Goal: Task Accomplishment & Management: Use online tool/utility

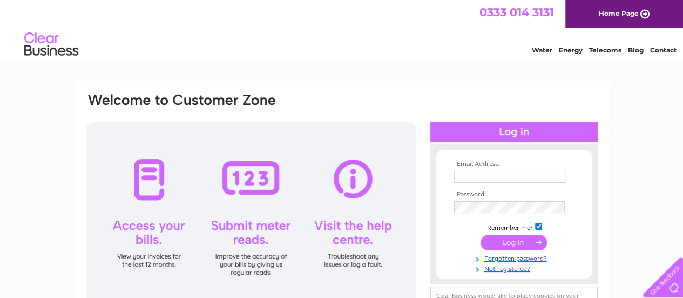
type input "[PERSON_NAME][EMAIL_ADDRESS][PERSON_NAME][DOMAIN_NAME]"
click at [528, 243] on input "submit" at bounding box center [514, 241] width 66 height 15
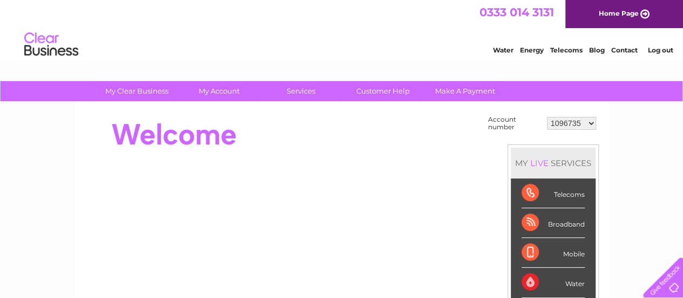
click at [577, 119] on select "1096735 1154346 30269441 30269442 30274622 30276229 30276259 30277236 30282377 …" at bounding box center [571, 123] width 49 height 13
select select "30269441"
click at [547, 117] on select "1096735 1154346 30269441 30269442 30274622 30276229 30276259 30277236 30282377 …" at bounding box center [571, 123] width 49 height 13
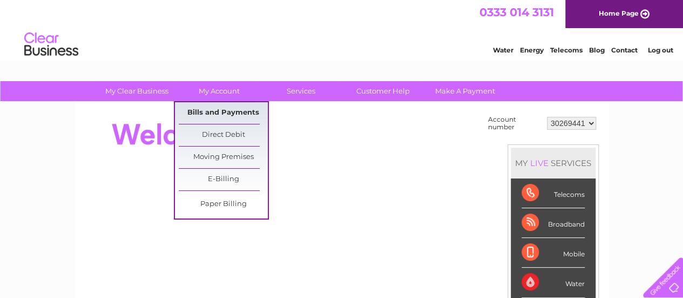
click at [198, 110] on link "Bills and Payments" at bounding box center [223, 113] width 89 height 22
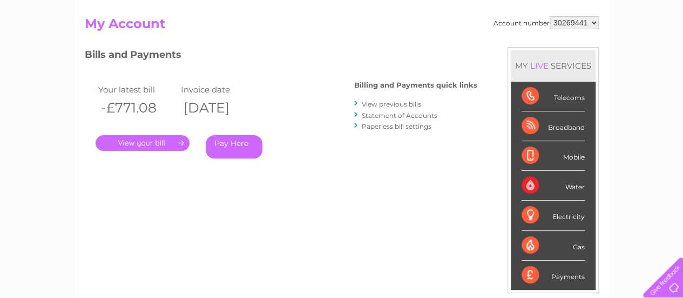
scroll to position [108, 0]
click at [581, 24] on select "1096735 1154346 30269441 30269442 30274622 30276229 30276259 30277236 30282377 …" at bounding box center [574, 22] width 49 height 13
select select "30269442"
click at [550, 16] on select "1096735 1154346 30269441 30269442 30274622 30276229 30276259 30277236 30282377 …" at bounding box center [574, 22] width 49 height 13
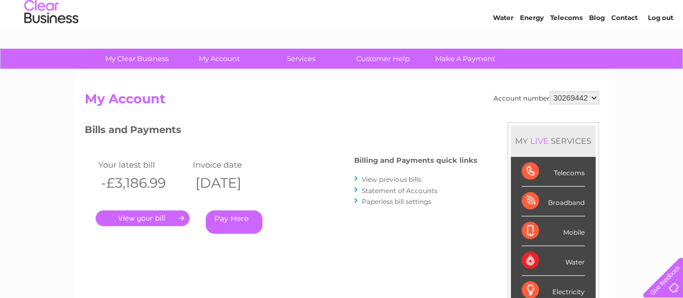
scroll to position [54, 0]
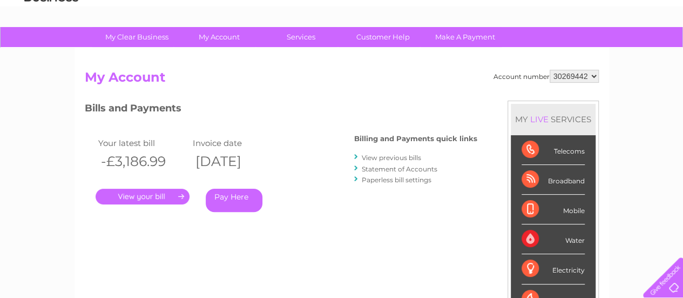
click at [590, 76] on select "1096735 1154346 30269441 30269442 30274622 30276229 30276259 30277236 30282377 …" at bounding box center [574, 76] width 49 height 13
click at [407, 235] on div "Bills and Payments Billing and Payments quick links View previous bills Stateme…" at bounding box center [281, 171] width 393 height 143
click at [579, 74] on select "1096735 1154346 30269441 30269442 30274622 30276229 30276259 30277236 30282377 …" at bounding box center [574, 76] width 49 height 13
select select "30274622"
click at [550, 70] on select "1096735 1154346 30269441 30269442 30274622 30276229 30276259 30277236 30282377 …" at bounding box center [574, 76] width 49 height 13
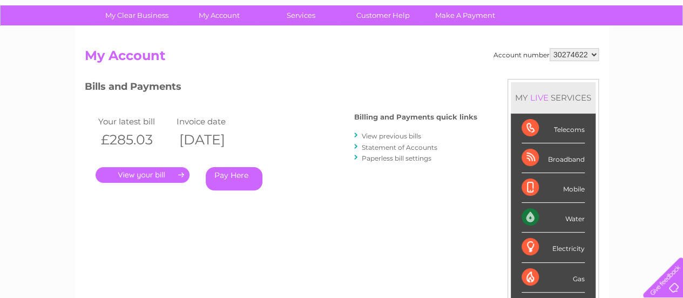
scroll to position [54, 0]
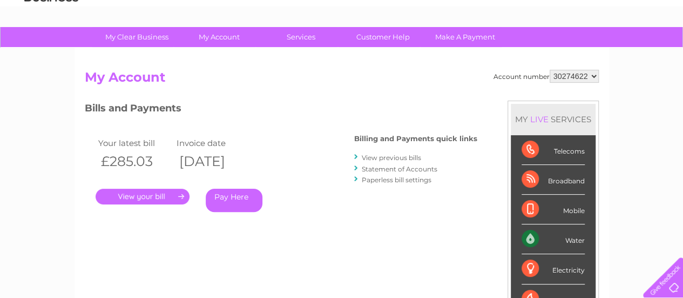
click at [599, 78] on select "1096735 1154346 30269441 30269442 30274622 30276229 30276259 30277236 30282377 …" at bounding box center [574, 76] width 49 height 13
select select "30276229"
click at [550, 70] on select "1096735 1154346 30269441 30269442 30274622 30276229 30276259 30277236 30282377 …" at bounding box center [574, 76] width 49 height 13
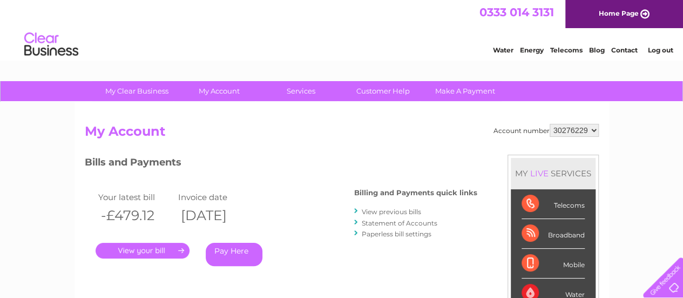
click at [590, 131] on select "1096735 1154346 30269441 30269442 30274622 30276229 30276259 30277236 30282377 …" at bounding box center [574, 130] width 49 height 13
select select "30276259"
click at [550, 124] on select "1096735 1154346 30269441 30269442 30274622 30276229 30276259 30277236 30282377 …" at bounding box center [574, 130] width 49 height 13
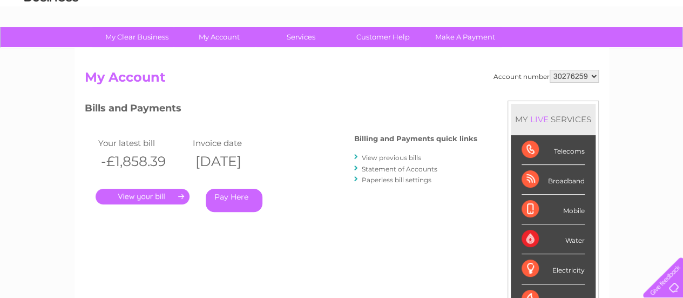
click at [595, 78] on select "1096735 1154346 30269441 30269442 30274622 30276229 30276259 30277236 30282377 …" at bounding box center [574, 76] width 49 height 13
select select "30277236"
click at [550, 70] on select "1096735 1154346 30269441 30269442 30274622 30276229 30276259 30277236 30282377 …" at bounding box center [574, 76] width 49 height 13
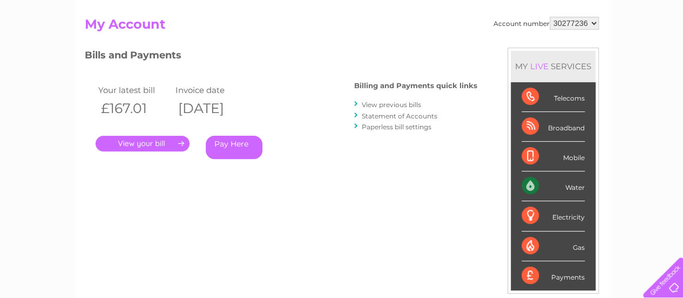
scroll to position [108, 0]
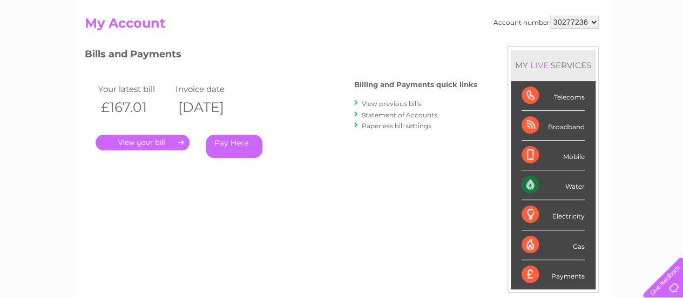
click at [574, 17] on select "1096735 1154346 30269441 30269442 30274622 30276229 30276259 30277236 30282377 …" at bounding box center [574, 22] width 49 height 13
select select "30282377"
click at [550, 16] on select "1096735 1154346 30269441 30269442 30274622 30276229 30276259 30277236 30282377 …" at bounding box center [574, 22] width 49 height 13
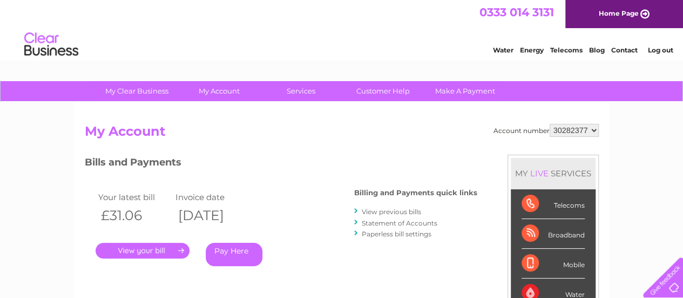
click at [171, 259] on div "Your latest bill Invoice date £31.06 02/10/2025 . Pay Here" at bounding box center [204, 230] width 238 height 103
click at [170, 255] on link "." at bounding box center [143, 251] width 94 height 16
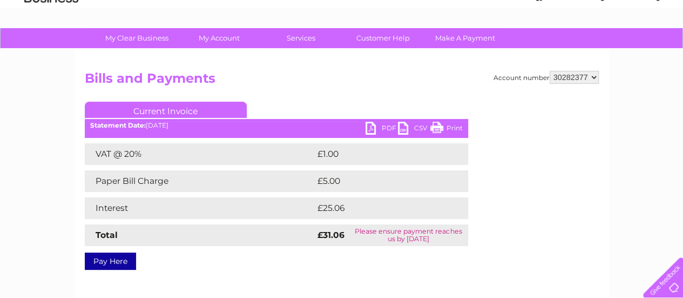
scroll to position [54, 0]
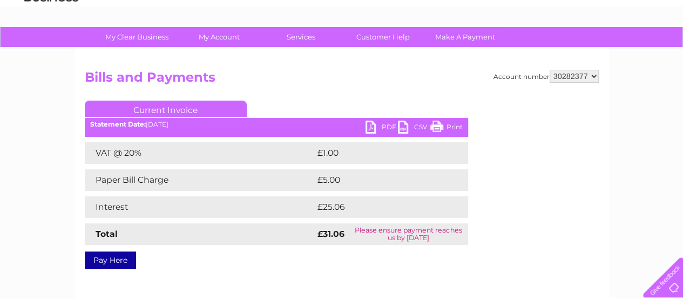
click at [391, 127] on link "PDF" at bounding box center [382, 128] width 32 height 16
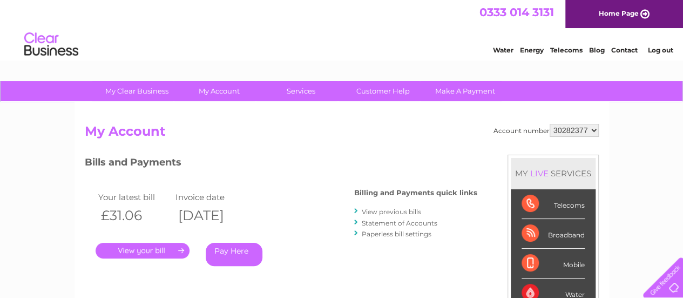
click at [581, 127] on select "1096735 1154346 30269441 30269442 30274622 30276229 30276259 30277236 30282377 …" at bounding box center [574, 130] width 49 height 13
select select "30285217"
click at [550, 124] on select "1096735 1154346 30269441 30269442 30274622 30276229 30276259 30277236 30282377 …" at bounding box center [574, 130] width 49 height 13
click at [149, 258] on link "." at bounding box center [143, 251] width 94 height 16
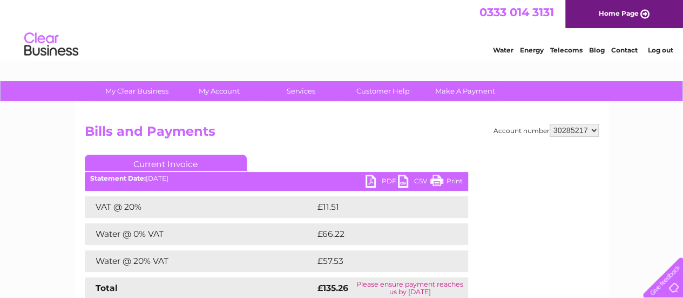
click at [383, 179] on link "PDF" at bounding box center [382, 183] width 32 height 16
click at [585, 132] on select "1096735 1154346 30269441 30269442 30274622 30276229 30276259 30277236 30282377 …" at bounding box center [574, 130] width 49 height 13
select select "30288022"
click at [550, 124] on select "1096735 1154346 30269441 30269442 30274622 30276229 30276259 30277236 30282377 …" at bounding box center [574, 130] width 49 height 13
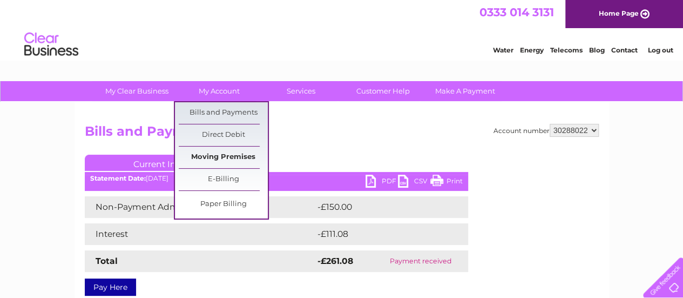
click at [247, 163] on link "Moving Premises" at bounding box center [223, 157] width 89 height 22
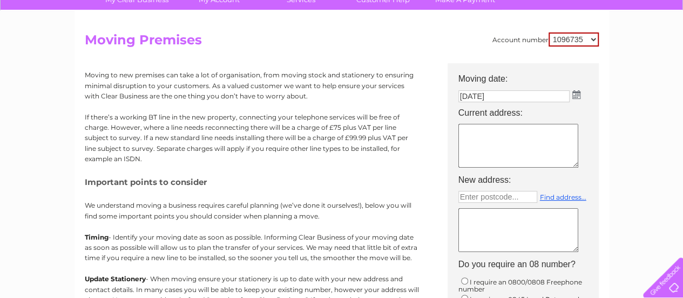
scroll to position [108, 0]
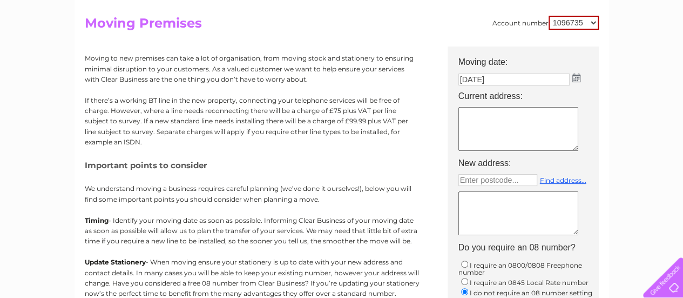
click at [511, 123] on textarea at bounding box center [519, 129] width 120 height 44
click at [586, 20] on select "1096735 1154346 30269441 30269442 30274622 30276229 30276259 30277236 30282377 …" at bounding box center [574, 23] width 50 height 14
select select "30276229"
click at [549, 16] on select "1096735 1154346 30269441 30269442 30274622 30276229 30276259 30277236 30282377 …" at bounding box center [574, 23] width 50 height 14
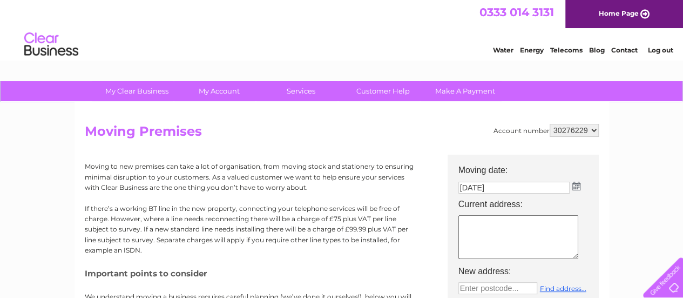
click at [592, 129] on select "1096735 1154346 30269441 30269442 30274622 30276229 30276259 30277236 30282377 …" at bounding box center [574, 130] width 49 height 13
select select "30274622"
click at [550, 124] on select "1096735 1154346 30269441 30269442 30274622 30276229 30276259 30277236 30282377 …" at bounding box center [574, 130] width 49 height 13
click at [395, 137] on h2 "Moving Premises" at bounding box center [342, 134] width 514 height 21
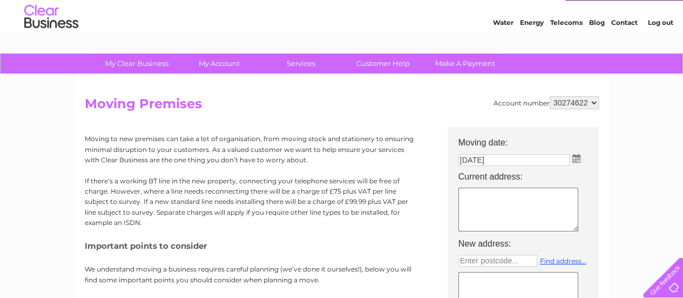
scroll to position [54, 0]
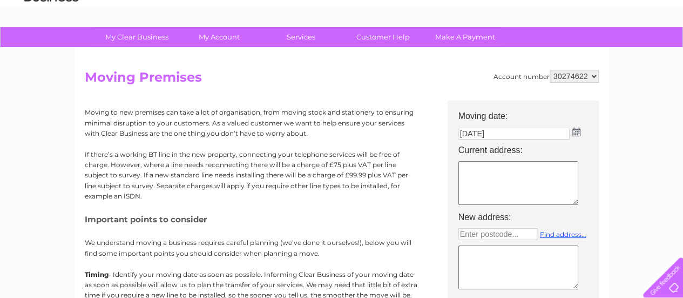
click at [539, 181] on textarea at bounding box center [519, 183] width 120 height 44
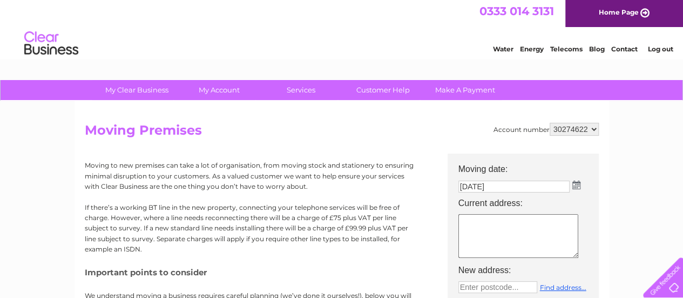
scroll to position [0, 0]
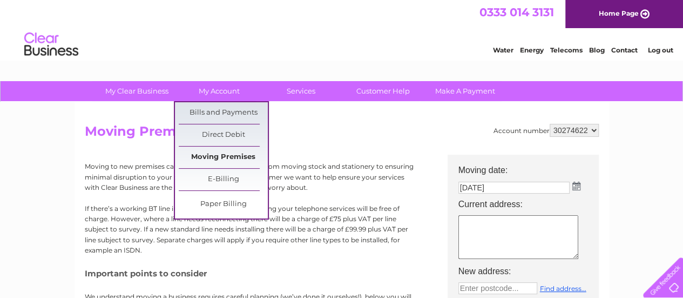
click at [214, 154] on link "Moving Premises" at bounding box center [223, 157] width 89 height 22
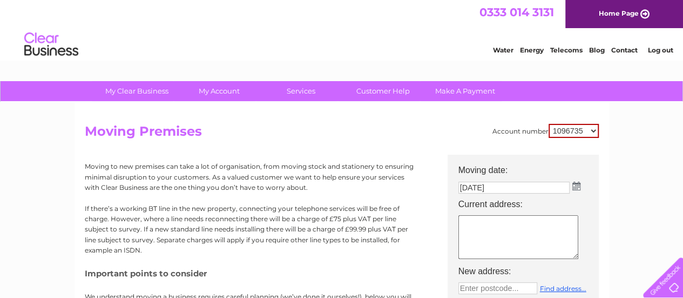
click at [583, 133] on select "1096735 1154346 30269441 30269442 30274622 30276229 30276259 30277236 30282377 …" at bounding box center [574, 131] width 50 height 14
select select "30274622"
click at [549, 124] on select "1096735 1154346 30269441 30269442 30274622 30276229 30276259 30277236 30282377 …" at bounding box center [574, 131] width 50 height 14
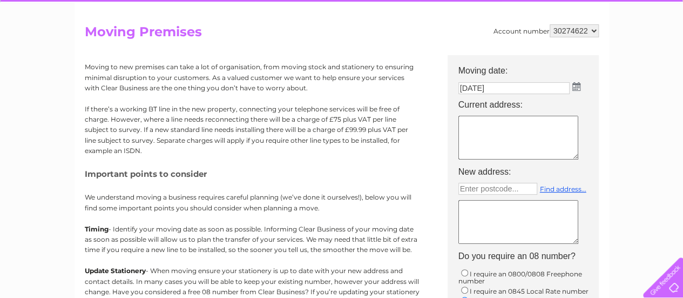
scroll to position [108, 0]
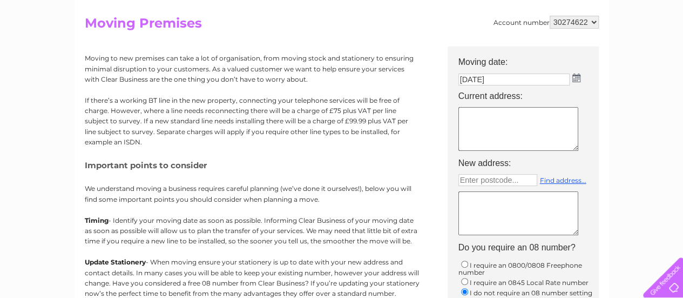
click at [488, 115] on textarea at bounding box center [519, 129] width 120 height 44
click at [484, 127] on textarea at bounding box center [519, 129] width 120 height 44
click at [487, 131] on textarea at bounding box center [519, 129] width 120 height 44
paste textarea "[STREET_ADDRESS]"
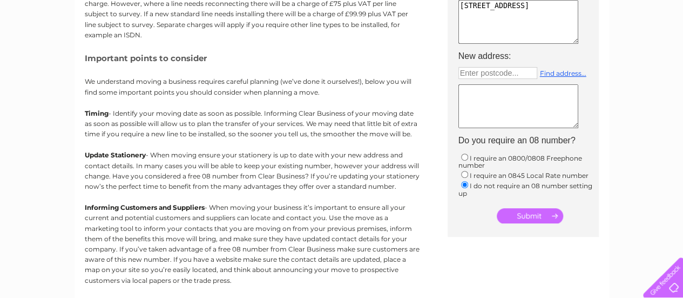
scroll to position [216, 0]
type textarea "[STREET_ADDRESS]"
click at [519, 214] on input "submit" at bounding box center [530, 214] width 66 height 15
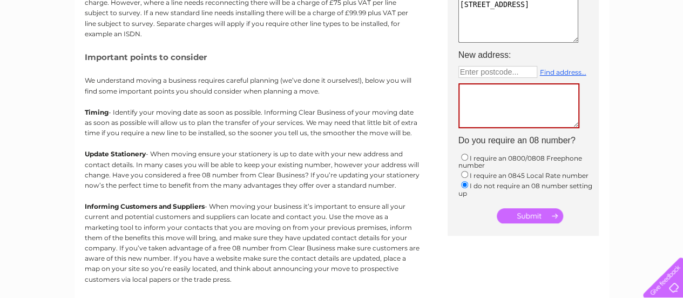
click at [635, 84] on div "My Clear Business Login Details My Details My Preferences Link Account My Accou…" at bounding box center [341, 181] width 683 height 633
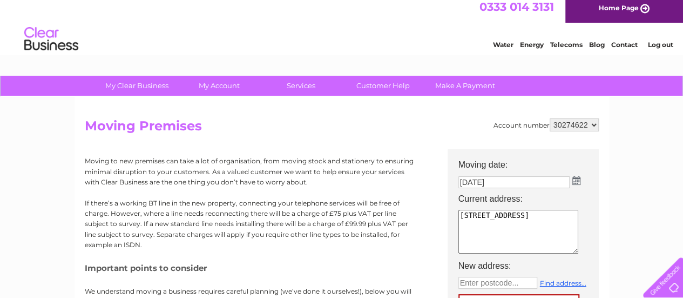
scroll to position [0, 0]
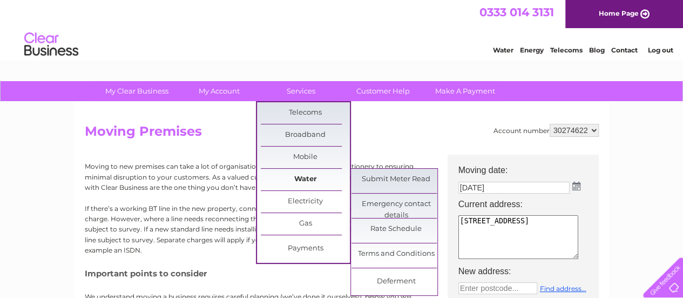
click at [309, 182] on link "Water" at bounding box center [305, 180] width 89 height 22
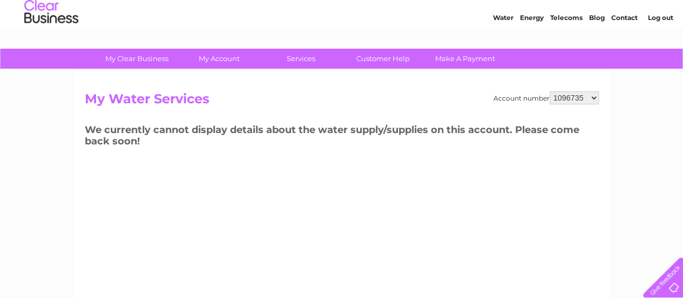
scroll to position [54, 0]
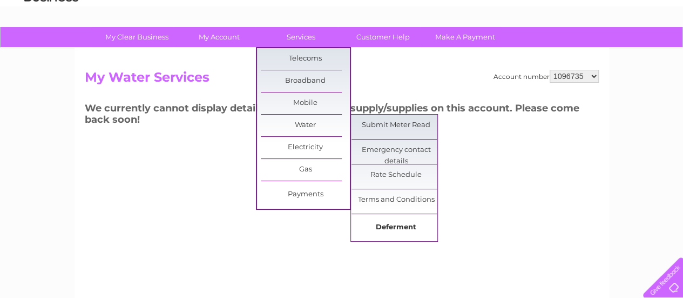
click at [405, 223] on link "Deferment" at bounding box center [396, 228] width 89 height 22
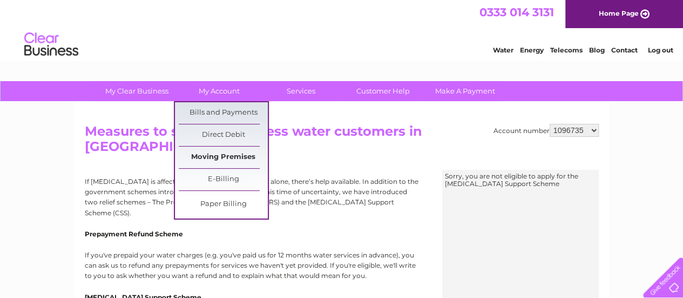
click at [224, 156] on link "Moving Premises" at bounding box center [223, 157] width 89 height 22
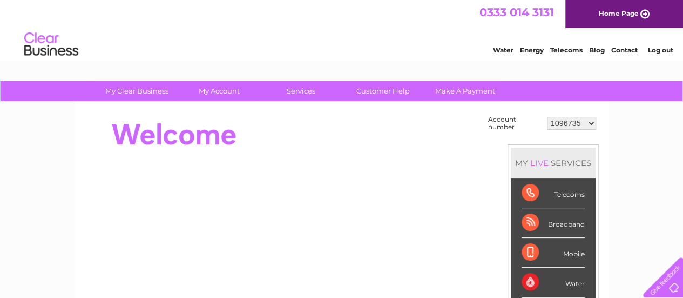
click at [589, 123] on select "1096735 1154346 30269441 30269442 30274622 30276229 30276259 30277236 30282377 …" at bounding box center [571, 123] width 49 height 13
select select "30274622"
click at [547, 117] on select "1096735 1154346 30269441 30269442 30274622 30276229 30276259 30277236 30282377 …" at bounding box center [571, 123] width 49 height 13
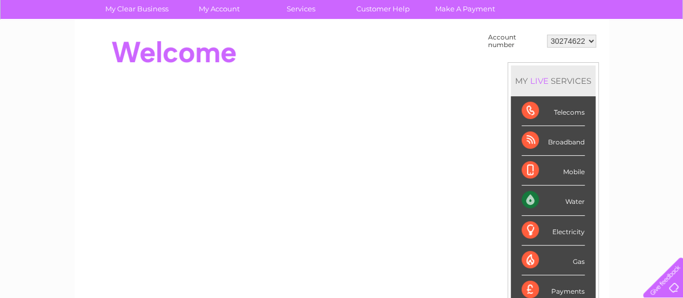
scroll to position [54, 0]
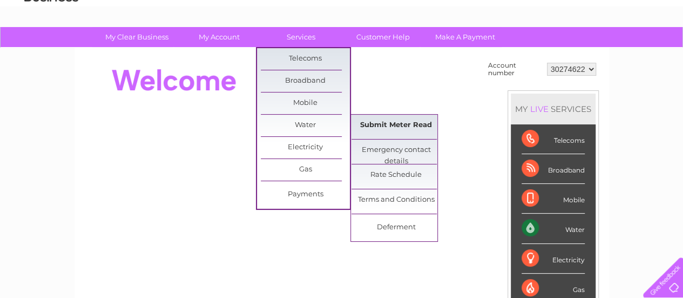
click at [378, 124] on link "Submit Meter Read" at bounding box center [396, 126] width 89 height 22
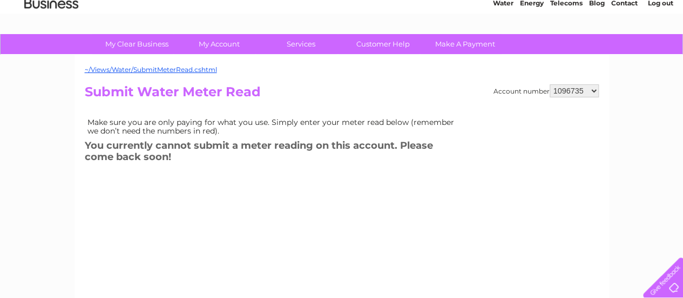
scroll to position [108, 0]
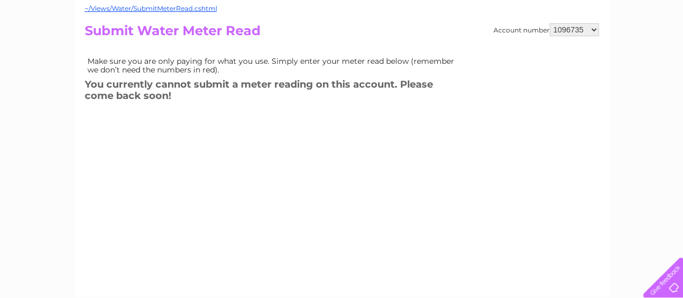
click at [565, 29] on select "1096735 1154346 30269441 30269442 30274622 30276229 30276259 30277236 30282377 …" at bounding box center [574, 29] width 49 height 13
select select "30274622"
click at [550, 23] on select "1096735 1154346 30269441 30269442 30274622 30276229 30276259 30277236 30282377 …" at bounding box center [574, 29] width 49 height 13
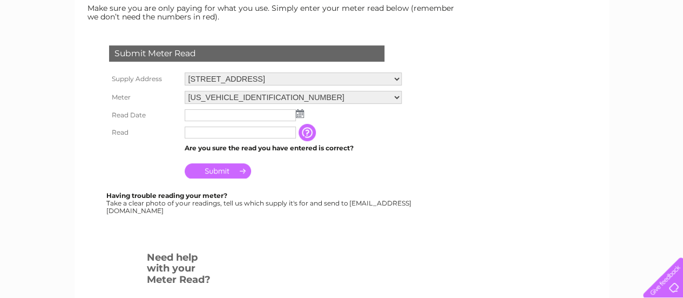
scroll to position [162, 0]
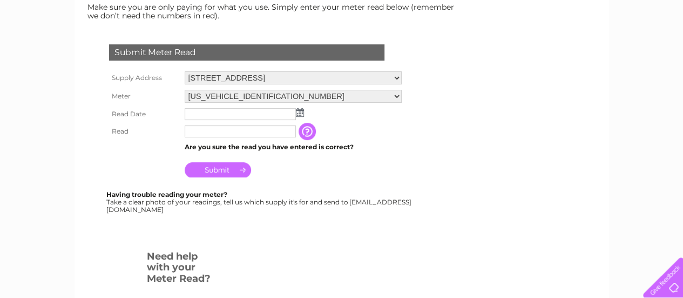
click at [250, 113] on input "text" at bounding box center [240, 114] width 111 height 12
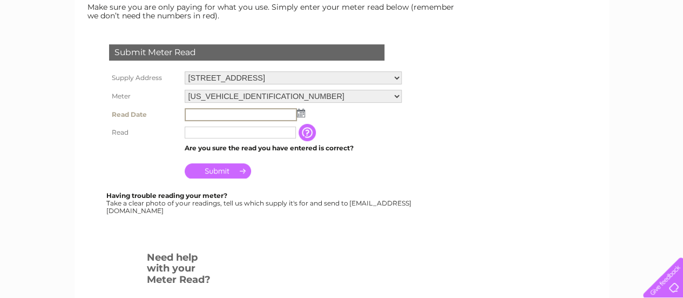
click at [295, 114] on input "text" at bounding box center [241, 114] width 112 height 13
click at [306, 108] on td at bounding box center [293, 114] width 223 height 18
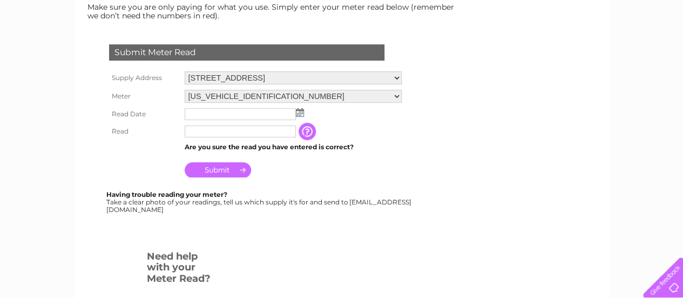
click at [302, 114] on img at bounding box center [300, 112] width 8 height 9
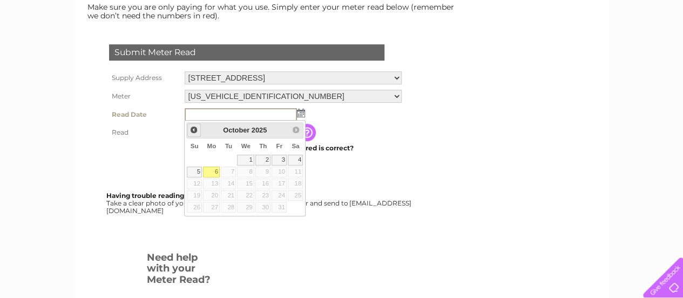
click at [192, 133] on span "Prev" at bounding box center [194, 129] width 9 height 9
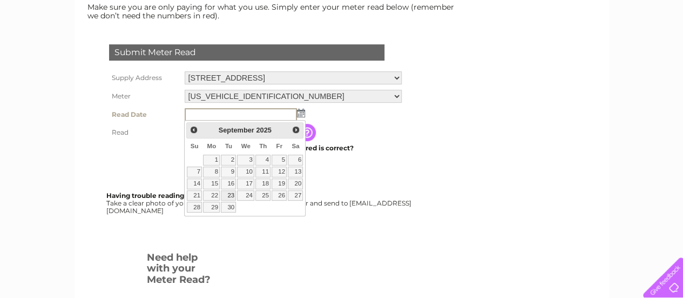
click at [234, 192] on link "23" at bounding box center [228, 195] width 15 height 11
type input "2025/09/23"
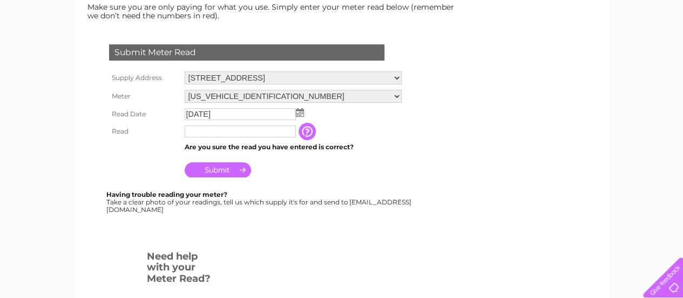
click at [236, 133] on input "text" at bounding box center [240, 131] width 111 height 12
click at [192, 136] on input "text" at bounding box center [240, 131] width 111 height 12
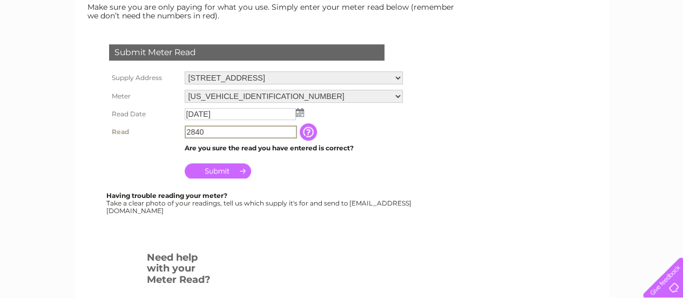
type input "2840"
click at [454, 202] on form "Submit Meter Read Supply Address Unit 2, Kingshill Park, Arnhall Business Park …" at bounding box center [274, 195] width 378 height 344
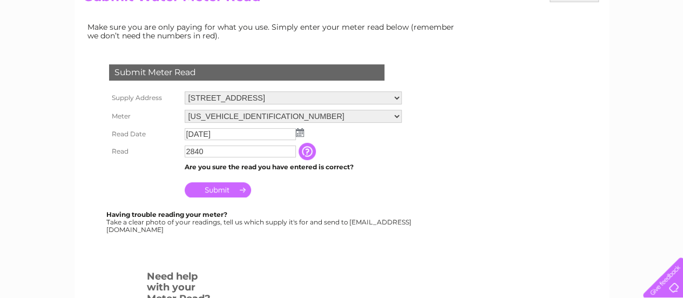
scroll to position [108, 0]
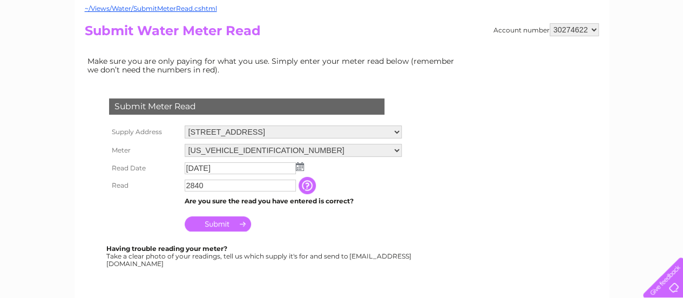
click at [223, 224] on input "Submit" at bounding box center [218, 223] width 66 height 15
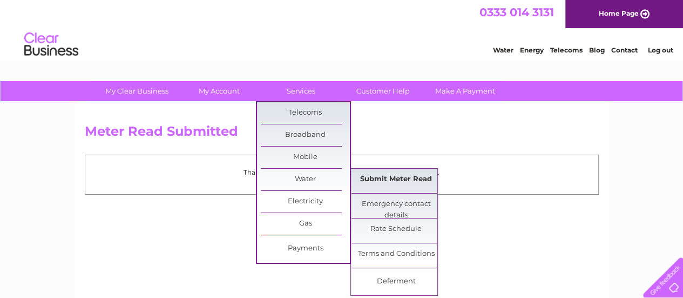
click at [401, 185] on link "Submit Meter Read" at bounding box center [396, 180] width 89 height 22
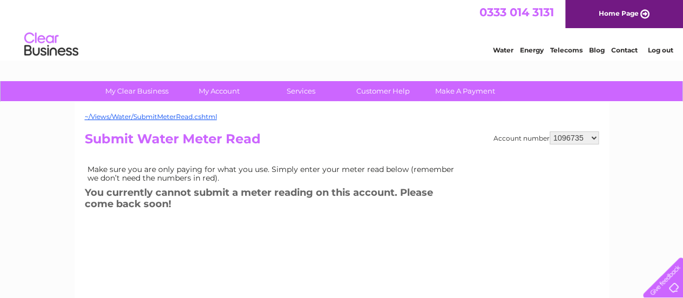
click at [591, 143] on select "1096735 1154346 30269441 30269442 30274622 30276229 30276259 30277236 30282377 …" at bounding box center [574, 137] width 49 height 13
select select "30277236"
click at [550, 131] on select "1096735 1154346 30269441 30269442 30274622 30276229 30276259 30277236 30282377 …" at bounding box center [574, 137] width 49 height 13
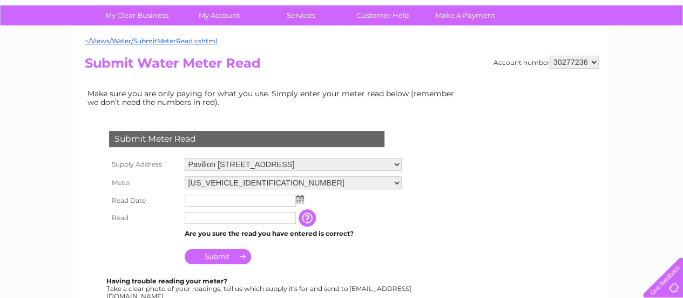
scroll to position [108, 0]
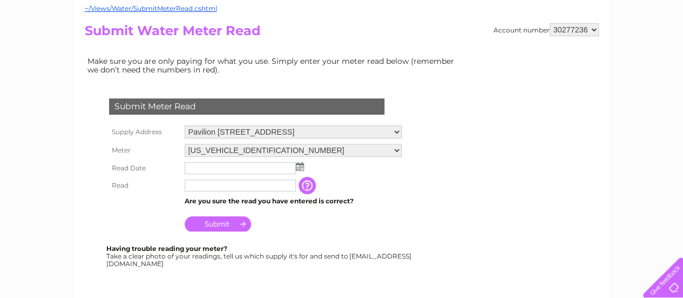
click at [301, 165] on img at bounding box center [300, 166] width 8 height 9
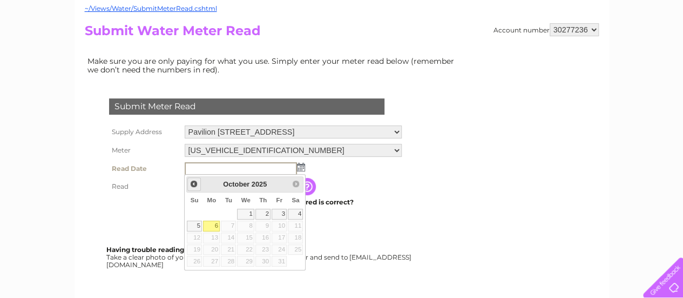
click at [197, 184] on span "Prev" at bounding box center [194, 183] width 9 height 9
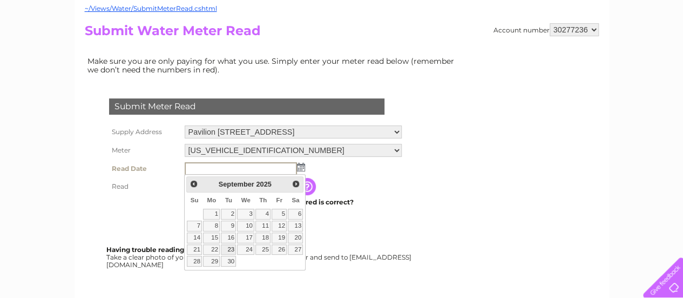
click at [228, 245] on link "23" at bounding box center [228, 249] width 15 height 11
type input "2025/09/23"
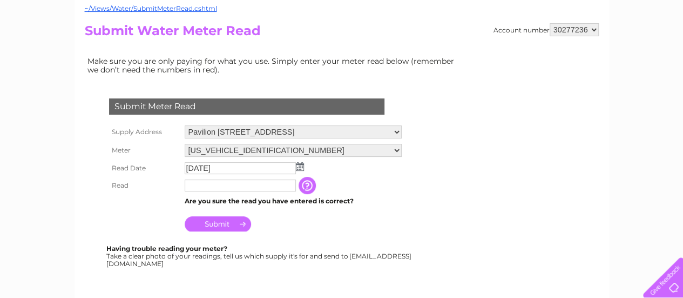
click at [203, 184] on input "text" at bounding box center [240, 185] width 111 height 12
type input "956"
click at [234, 223] on input "Submit" at bounding box center [218, 223] width 66 height 15
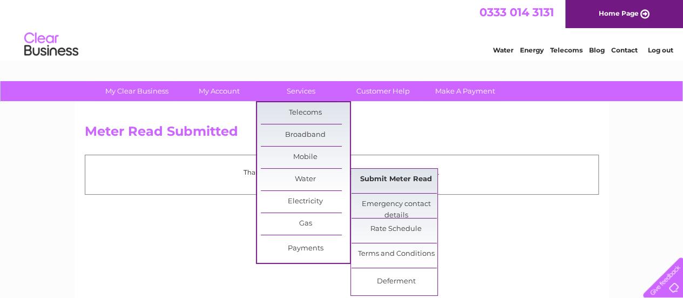
click at [394, 180] on link "Submit Meter Read" at bounding box center [396, 180] width 89 height 22
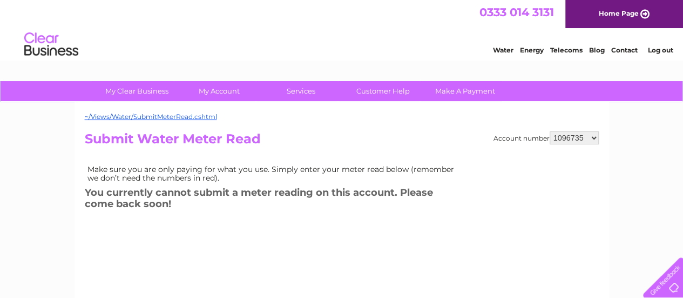
click at [575, 136] on select "1096735 1154346 30269441 30269442 30274622 30276229 30276259 30277236 30282377 …" at bounding box center [574, 137] width 49 height 13
select select "30285217"
click at [550, 131] on select "1096735 1154346 30269441 30269442 30274622 30276229 30276259 30277236 30282377 …" at bounding box center [574, 137] width 49 height 13
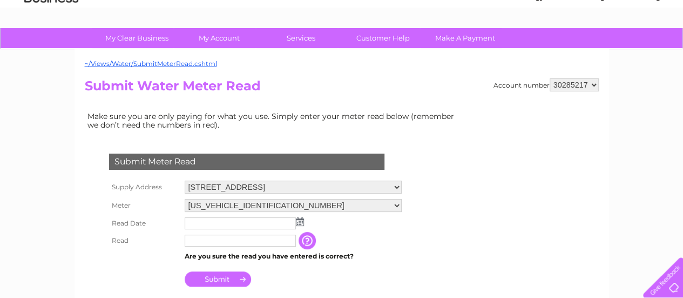
scroll to position [54, 0]
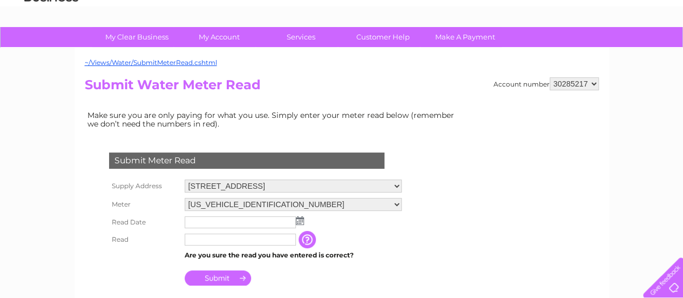
click at [300, 220] on img at bounding box center [300, 220] width 8 height 9
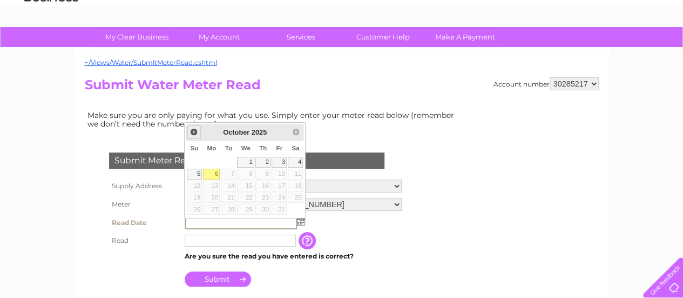
click at [191, 132] on span "Prev" at bounding box center [194, 132] width 9 height 9
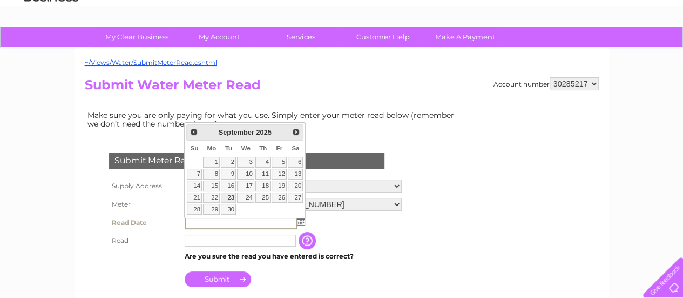
click at [231, 198] on link "23" at bounding box center [228, 197] width 15 height 11
type input "2025/09/23"
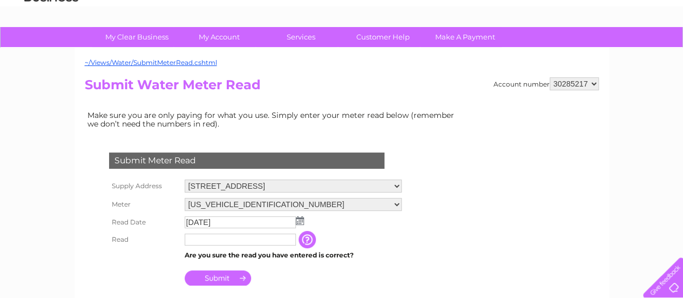
click at [227, 240] on input "text" at bounding box center [240, 239] width 111 height 12
type input "163"
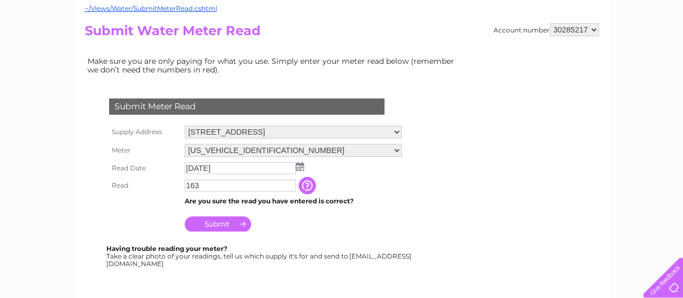
click at [215, 226] on input "Submit" at bounding box center [218, 223] width 66 height 15
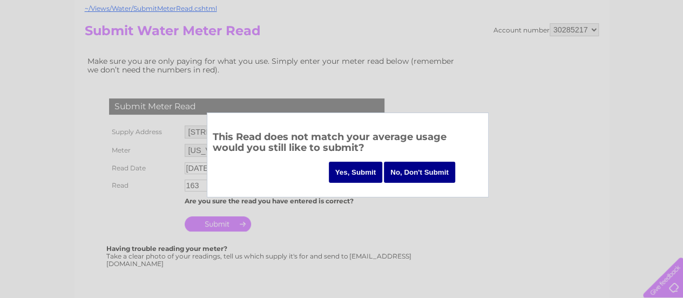
click at [421, 175] on input "No, Don't Submit" at bounding box center [419, 172] width 71 height 21
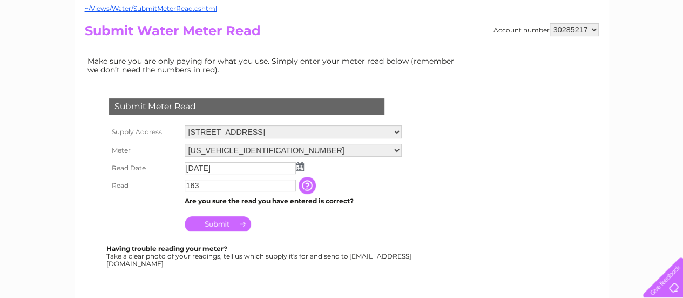
click at [223, 224] on input "Submit" at bounding box center [218, 223] width 66 height 15
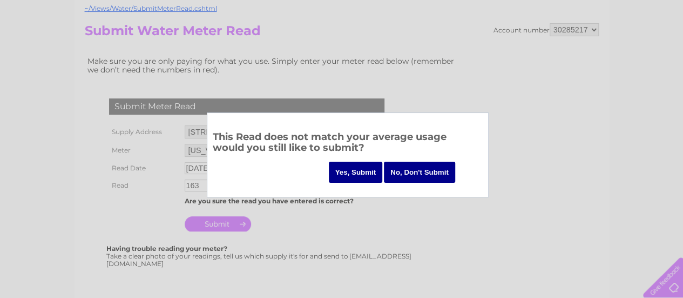
click at [347, 175] on input "Yes, Submit" at bounding box center [356, 172] width 54 height 21
